Goal: Information Seeking & Learning: Learn about a topic

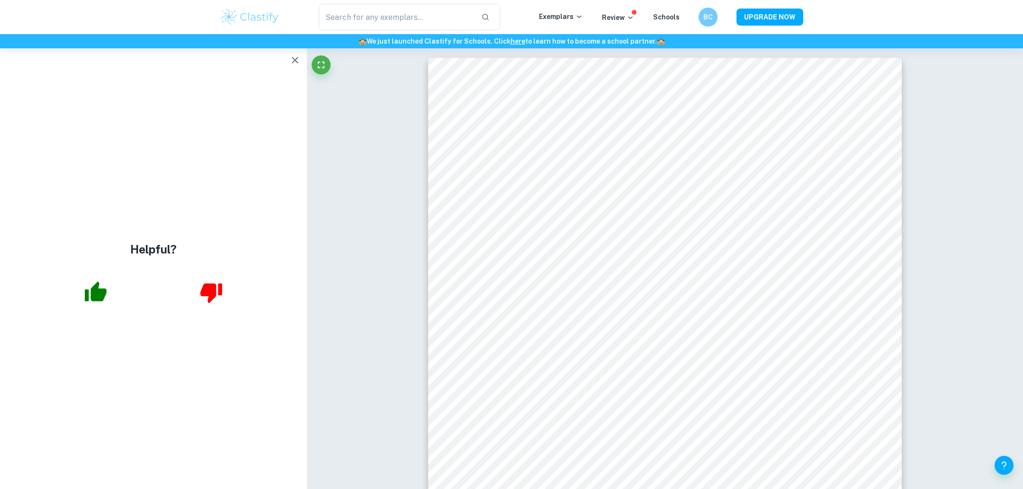
scroll to position [5330, 0]
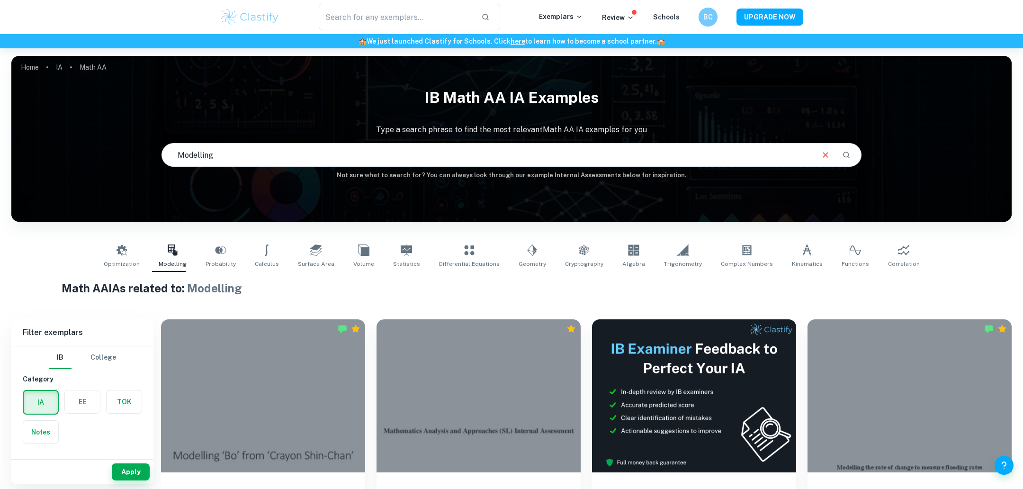
click at [313, 158] on input "Modelling" at bounding box center [487, 155] width 651 height 27
type input "Modelling apple"
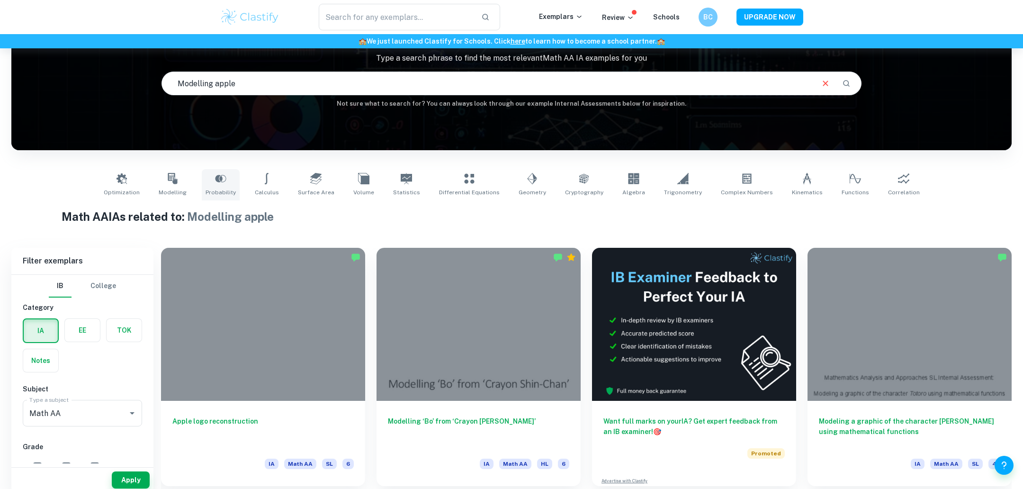
scroll to position [91, 0]
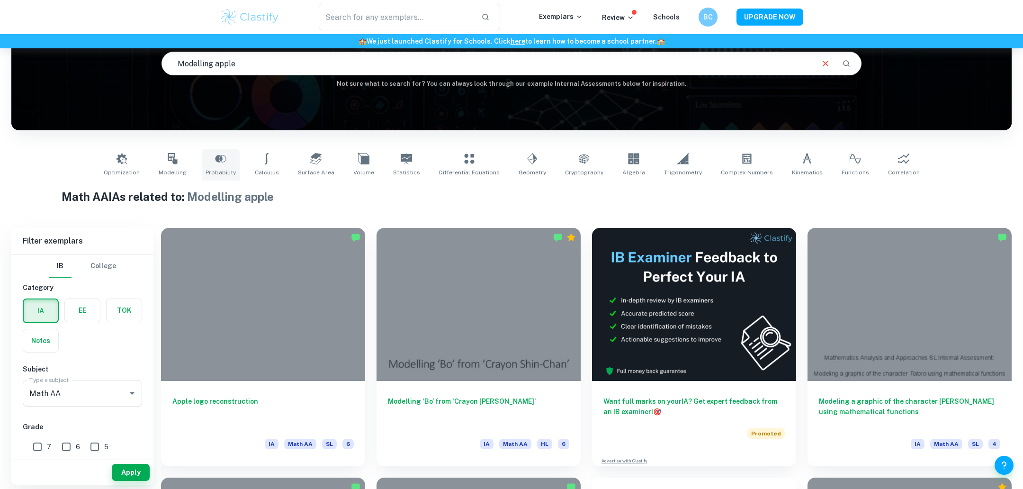
click at [231, 250] on div at bounding box center [263, 304] width 204 height 153
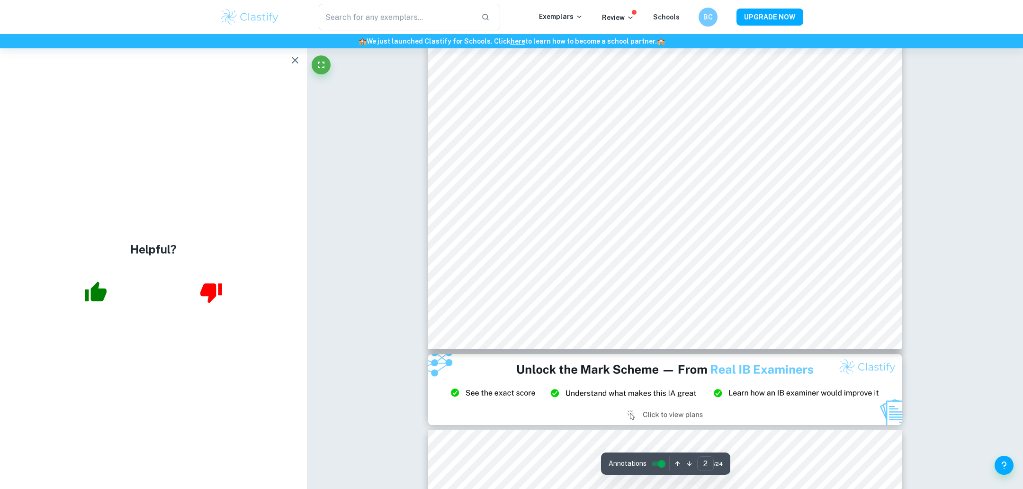
scroll to position [1127, 0]
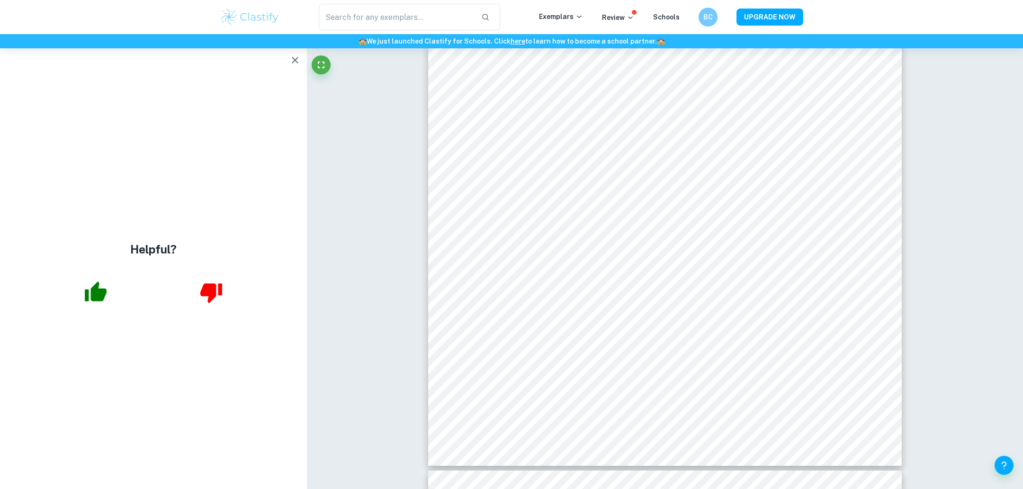
scroll to position [7335, 0]
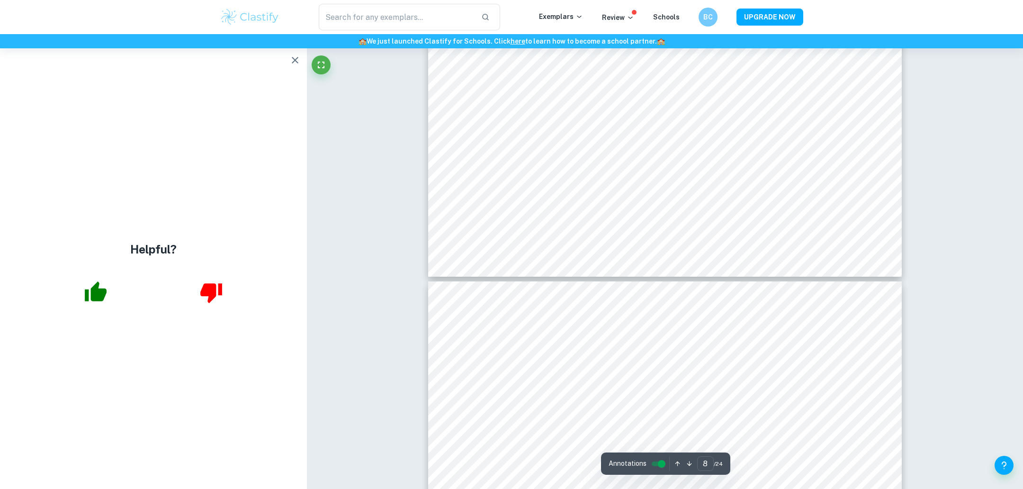
type input "7"
